Goal: Task Accomplishment & Management: Use online tool/utility

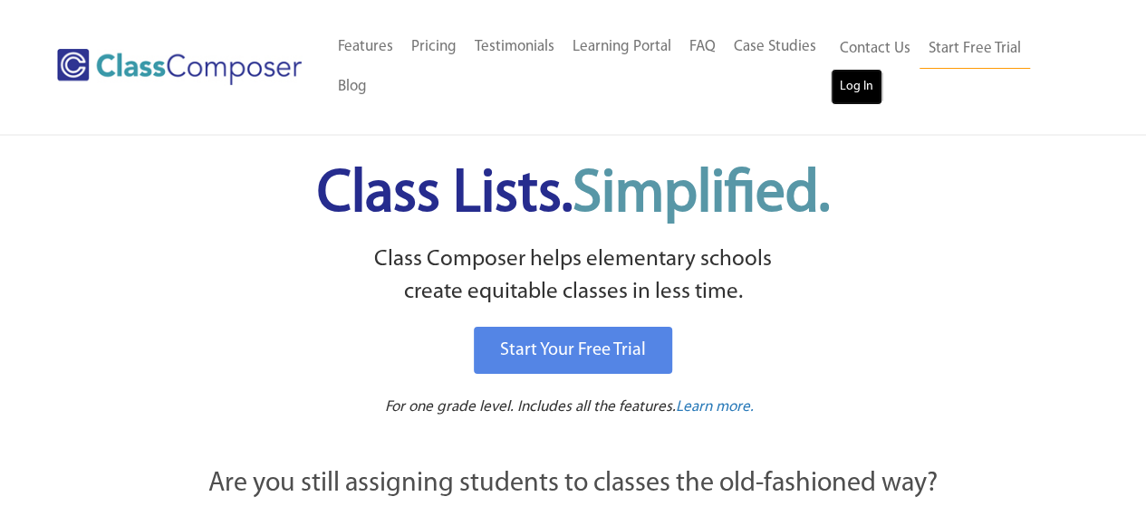
click at [849, 79] on link "Log In" at bounding box center [857, 87] width 52 height 36
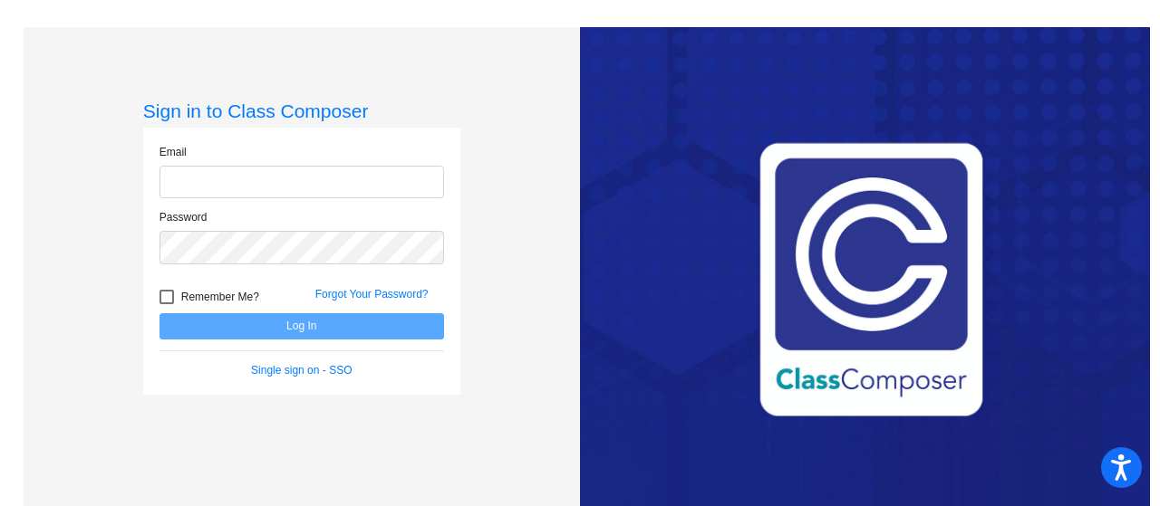
type input "[EMAIL_ADDRESS][DOMAIN_NAME]"
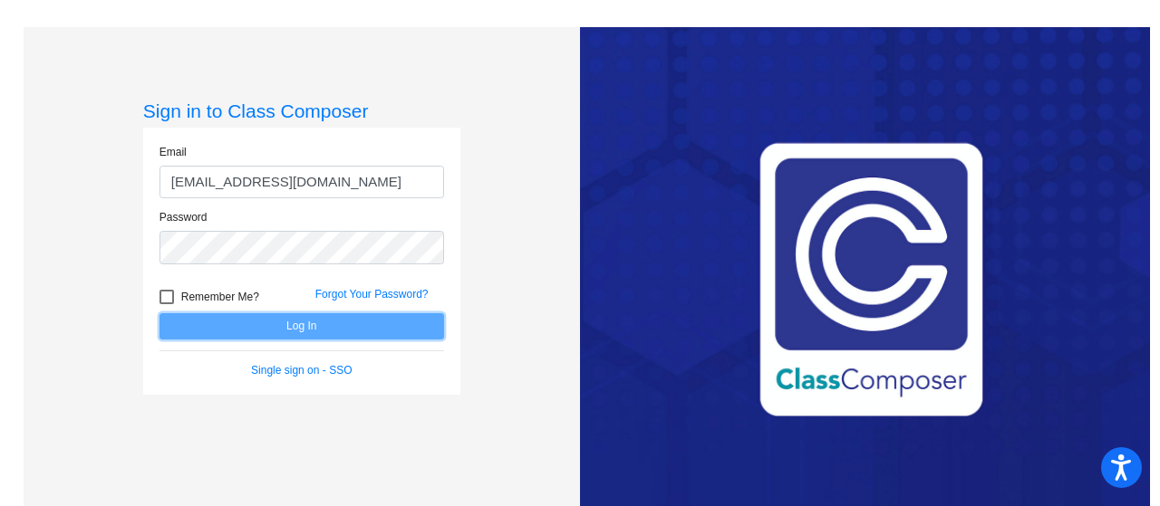
click at [259, 322] on button "Log In" at bounding box center [301, 326] width 284 height 26
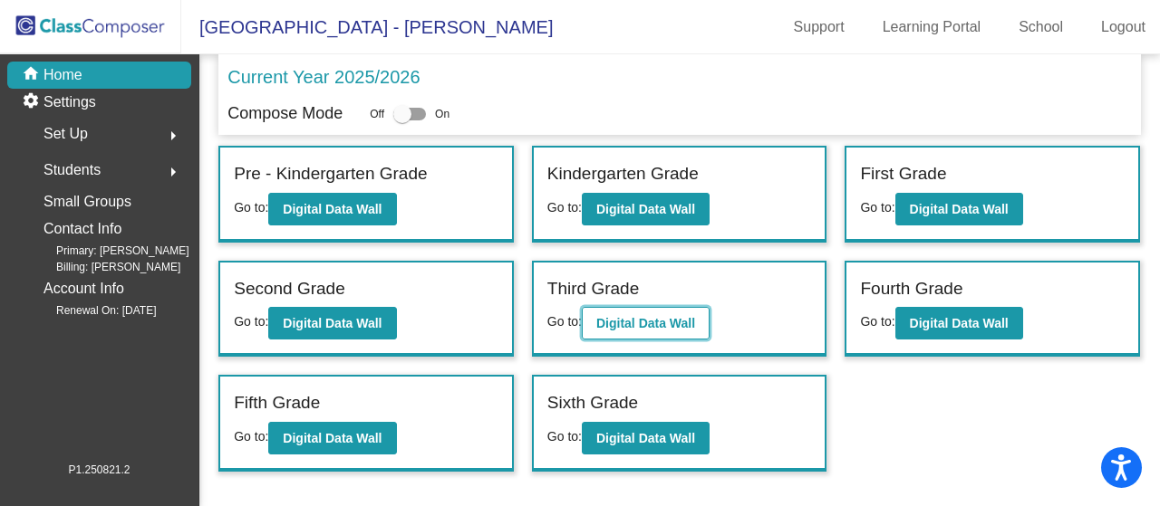
click at [623, 320] on b "Digital Data Wall" at bounding box center [645, 323] width 99 height 14
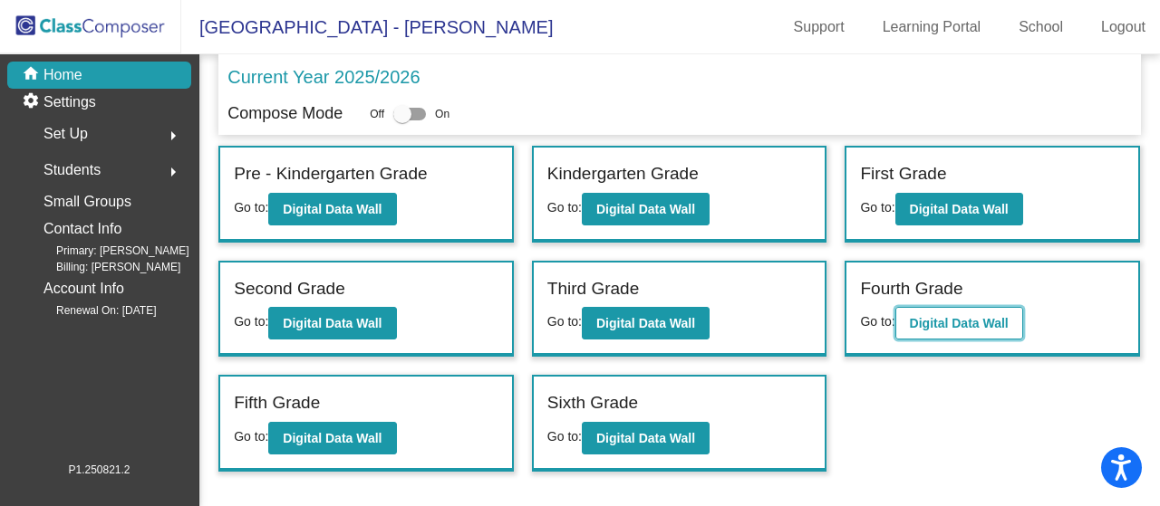
click at [974, 329] on b "Digital Data Wall" at bounding box center [959, 323] width 99 height 14
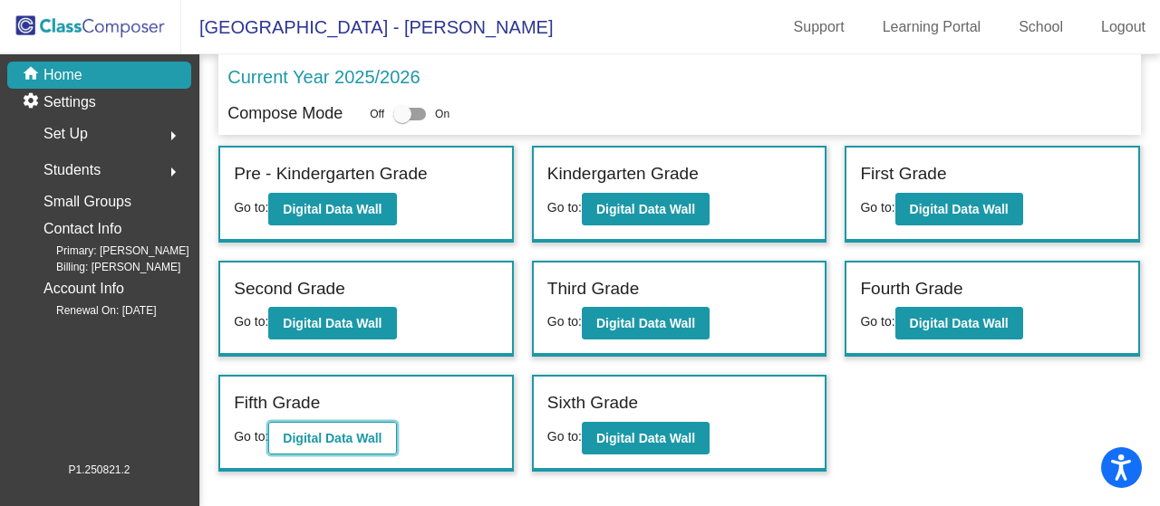
click at [369, 433] on b "Digital Data Wall" at bounding box center [332, 438] width 99 height 14
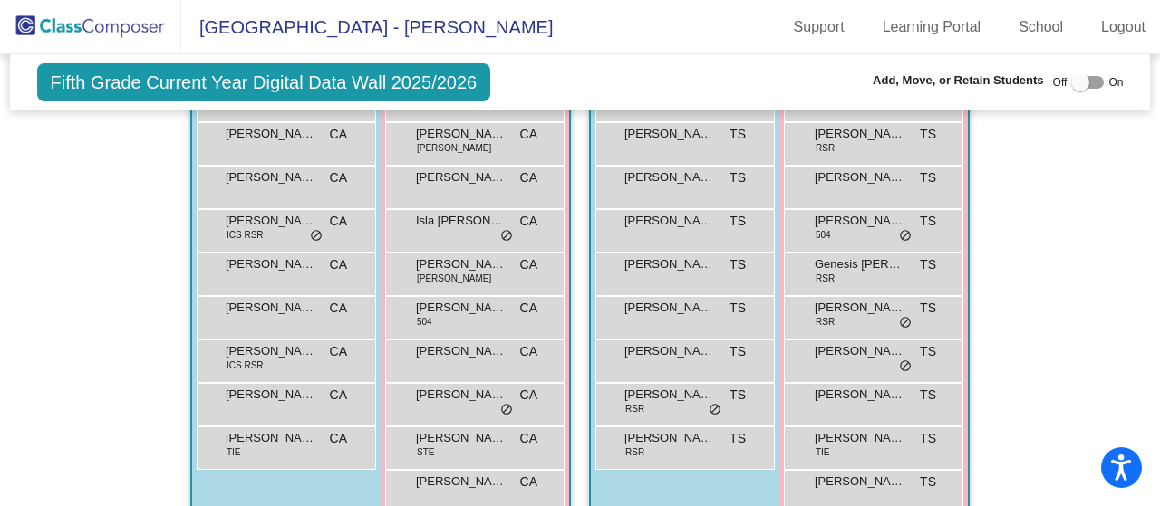
scroll to position [2859, 0]
